Goal: Find specific page/section: Find specific page/section

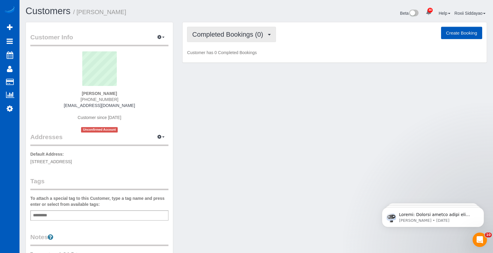
click at [214, 34] on span "Completed Bookings (0)" at bounding box center [229, 35] width 74 height 8
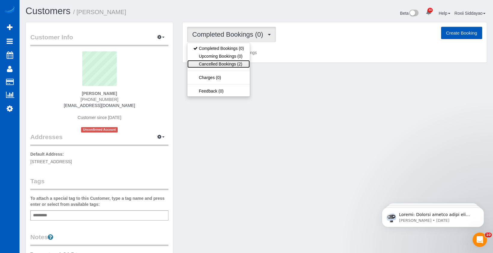
click at [213, 65] on link "Cancelled Bookings (2)" at bounding box center [218, 64] width 62 height 8
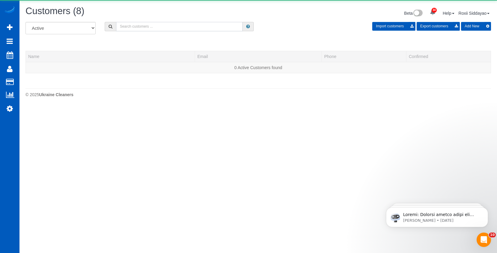
click at [131, 23] on input "text" at bounding box center [179, 26] width 127 height 9
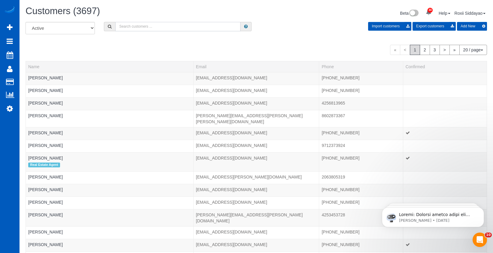
click at [136, 25] on input "text" at bounding box center [177, 26] width 125 height 9
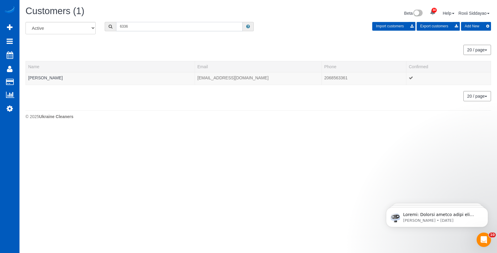
click at [162, 27] on input "6336" at bounding box center [179, 26] width 127 height 9
click at [160, 26] on input "6336" at bounding box center [179, 26] width 127 height 9
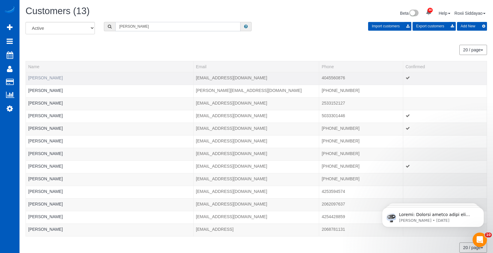
type input "[PERSON_NAME]"
click at [55, 79] on link "[PERSON_NAME]" at bounding box center [45, 77] width 35 height 5
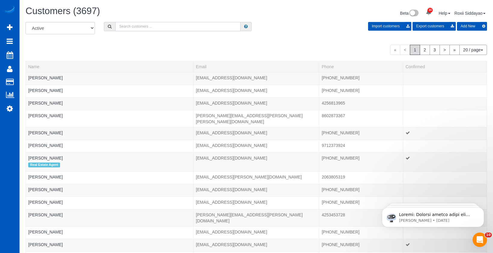
click at [134, 27] on input "text" at bounding box center [177, 26] width 125 height 9
click at [138, 27] on input "text" at bounding box center [177, 26] width 125 height 9
click at [135, 23] on input "text" at bounding box center [177, 26] width 125 height 9
click at [136, 26] on input "text" at bounding box center [177, 26] width 125 height 9
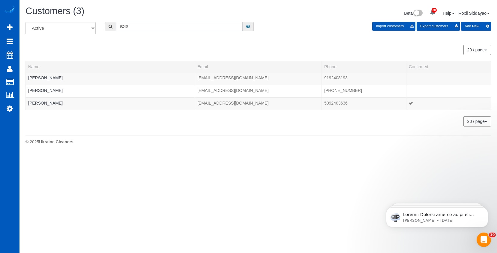
type input "9240"
